Goal: Task Accomplishment & Management: Manage account settings

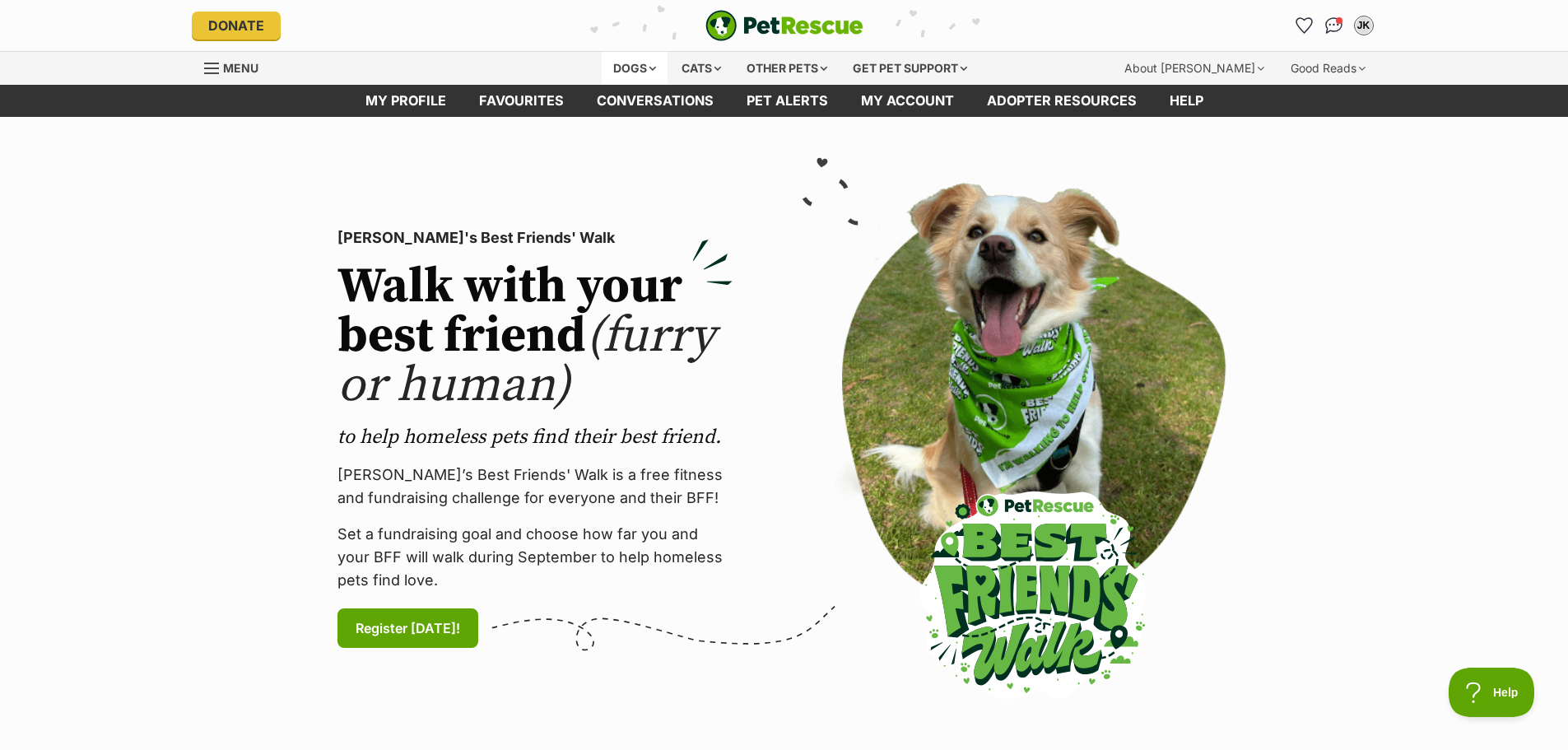
click at [643, 70] on div "Dogs" at bounding box center [635, 68] width 66 height 33
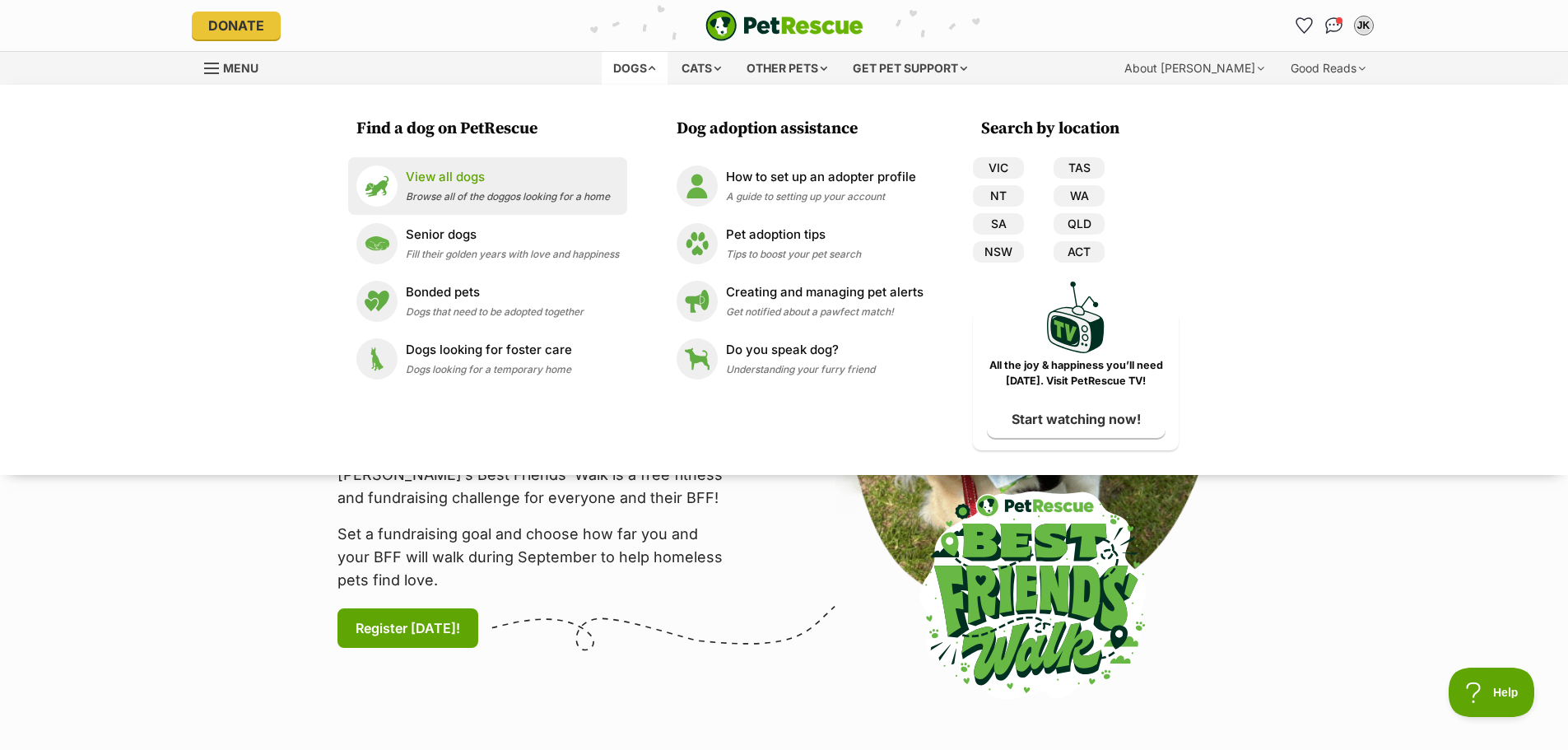
click at [454, 181] on p "View all dogs" at bounding box center [508, 177] width 204 height 19
click at [1326, 605] on section "[PERSON_NAME]'s Best Friends' Walk Walk with your best friend (furry or human) …" at bounding box center [784, 439] width 1568 height 644
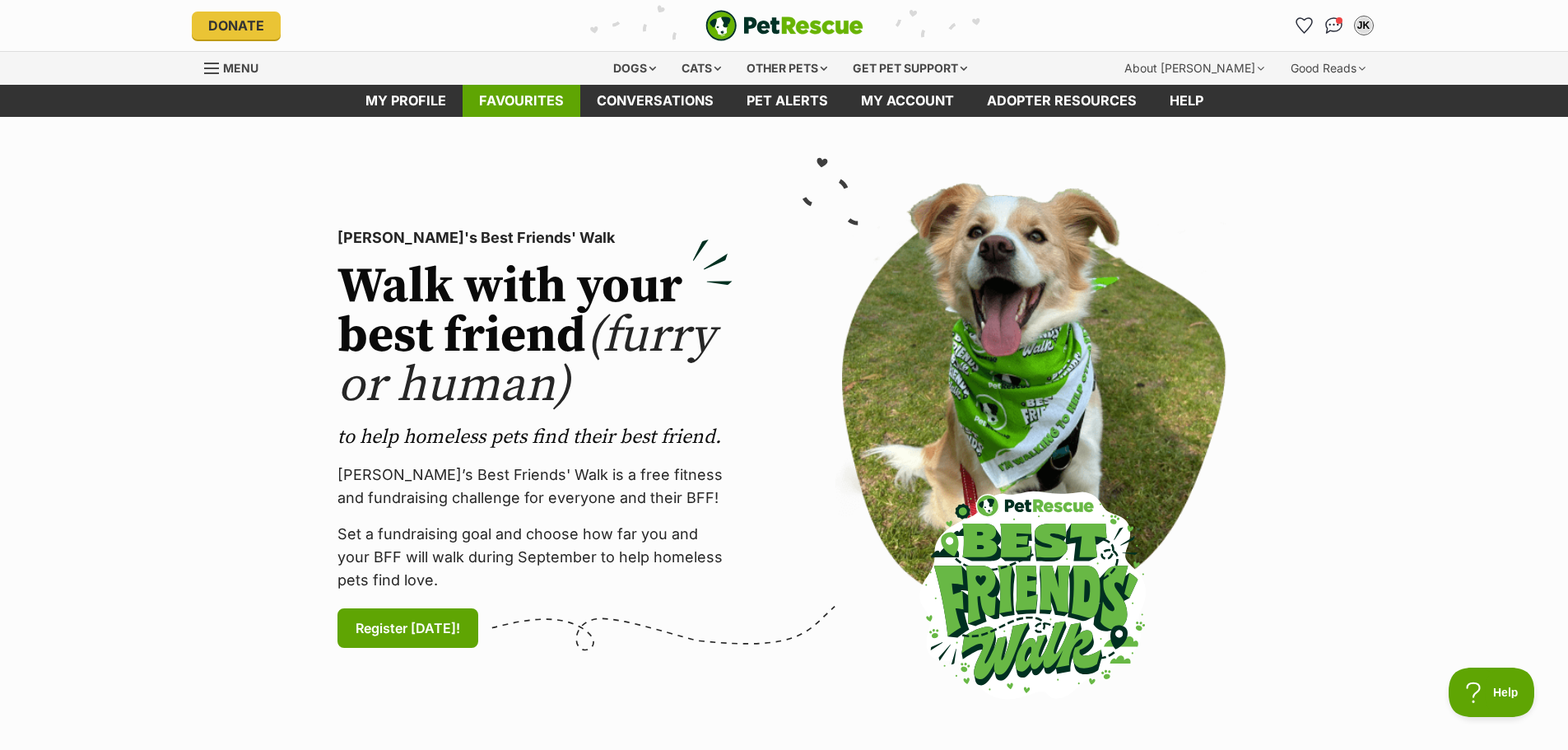
click at [539, 108] on link "Favourites" at bounding box center [521, 101] width 118 height 32
click at [513, 94] on link "Favourites" at bounding box center [521, 101] width 118 height 32
